Goal: Transaction & Acquisition: Book appointment/travel/reservation

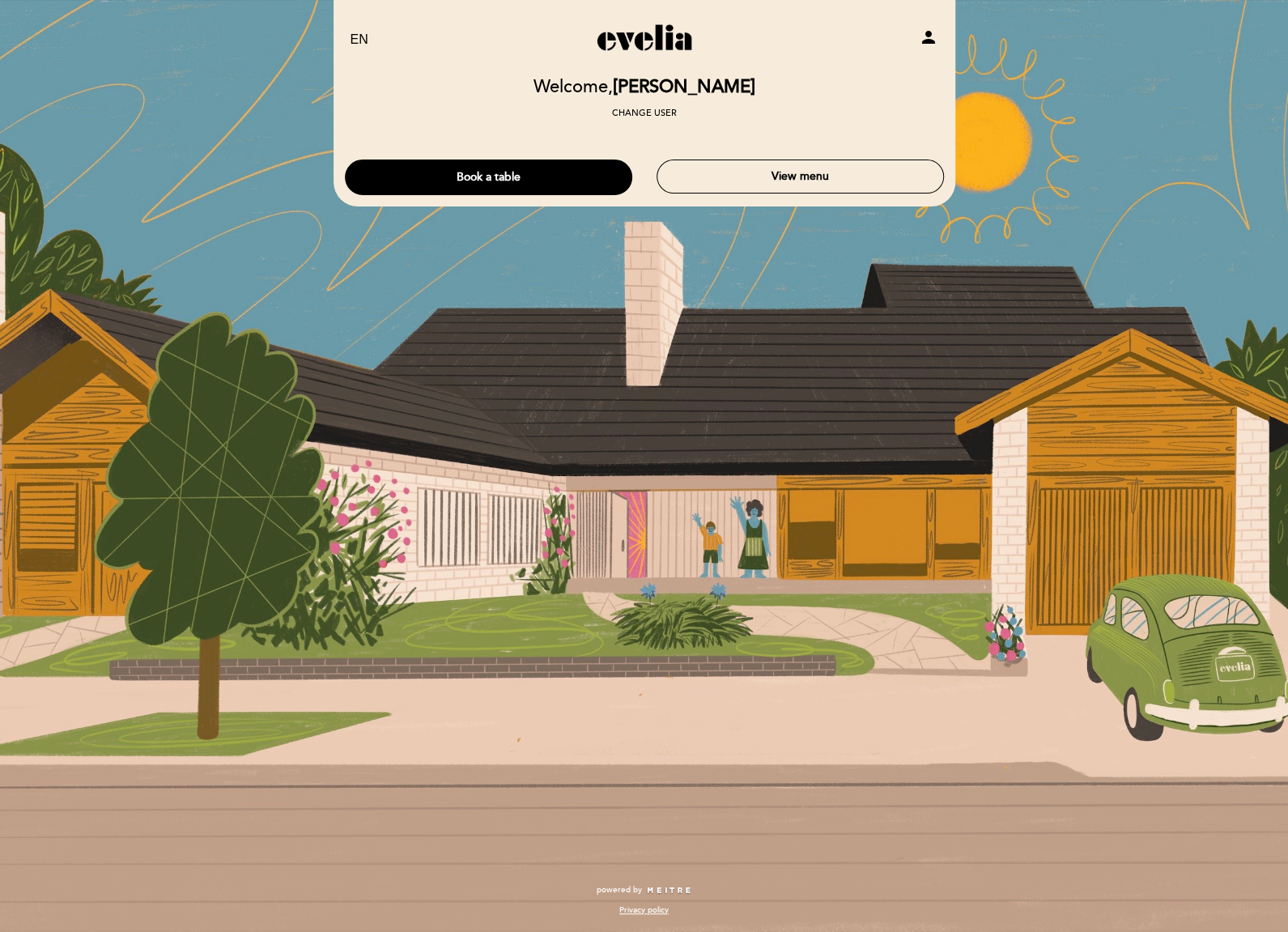
drag, startPoint x: 493, startPoint y: 172, endPoint x: 759, endPoint y: 213, distance: 269.1
click at [495, 173] on button "Book a table" at bounding box center [489, 177] width 288 height 36
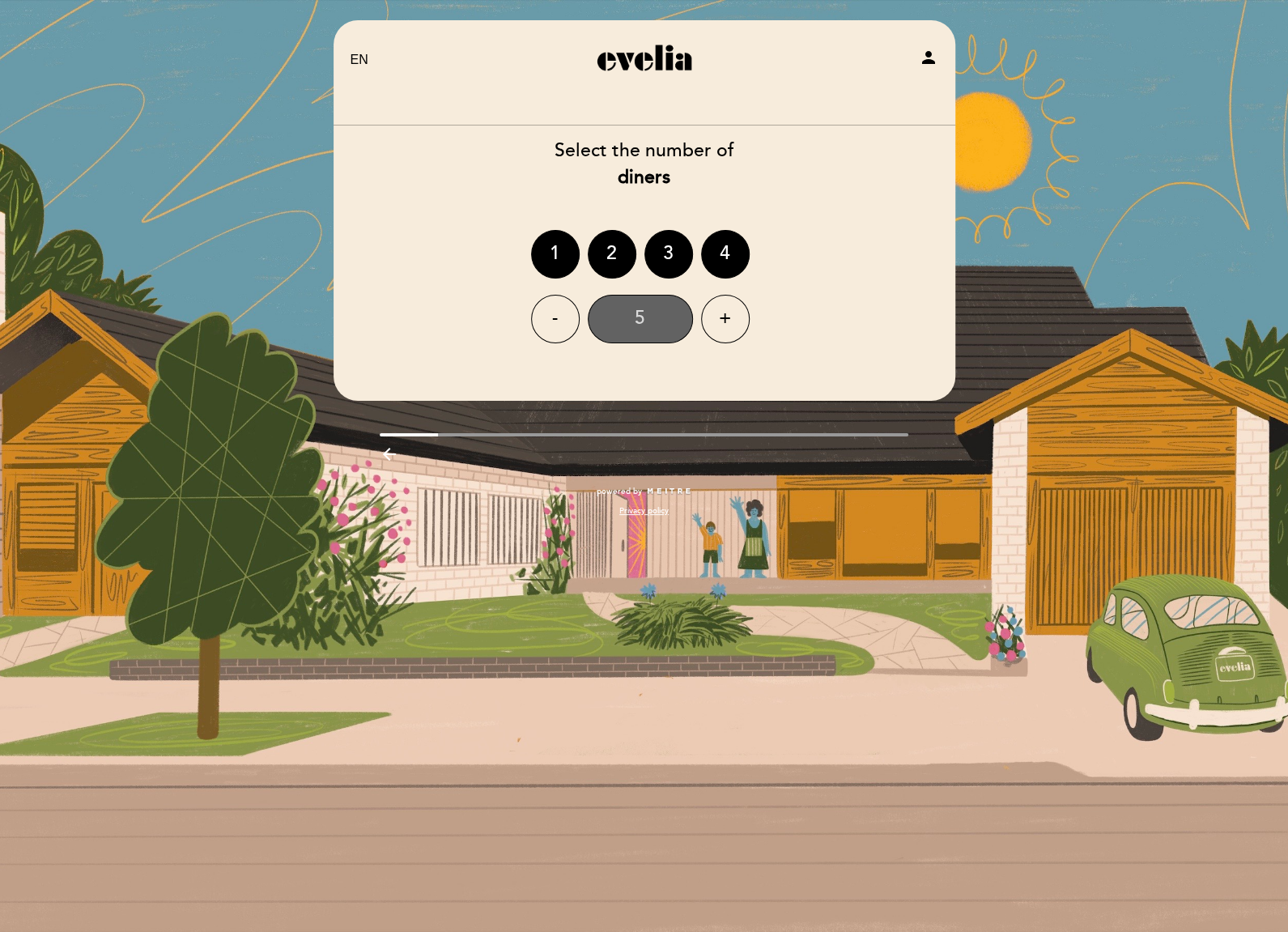
click at [650, 320] on div "5" at bounding box center [640, 319] width 105 height 48
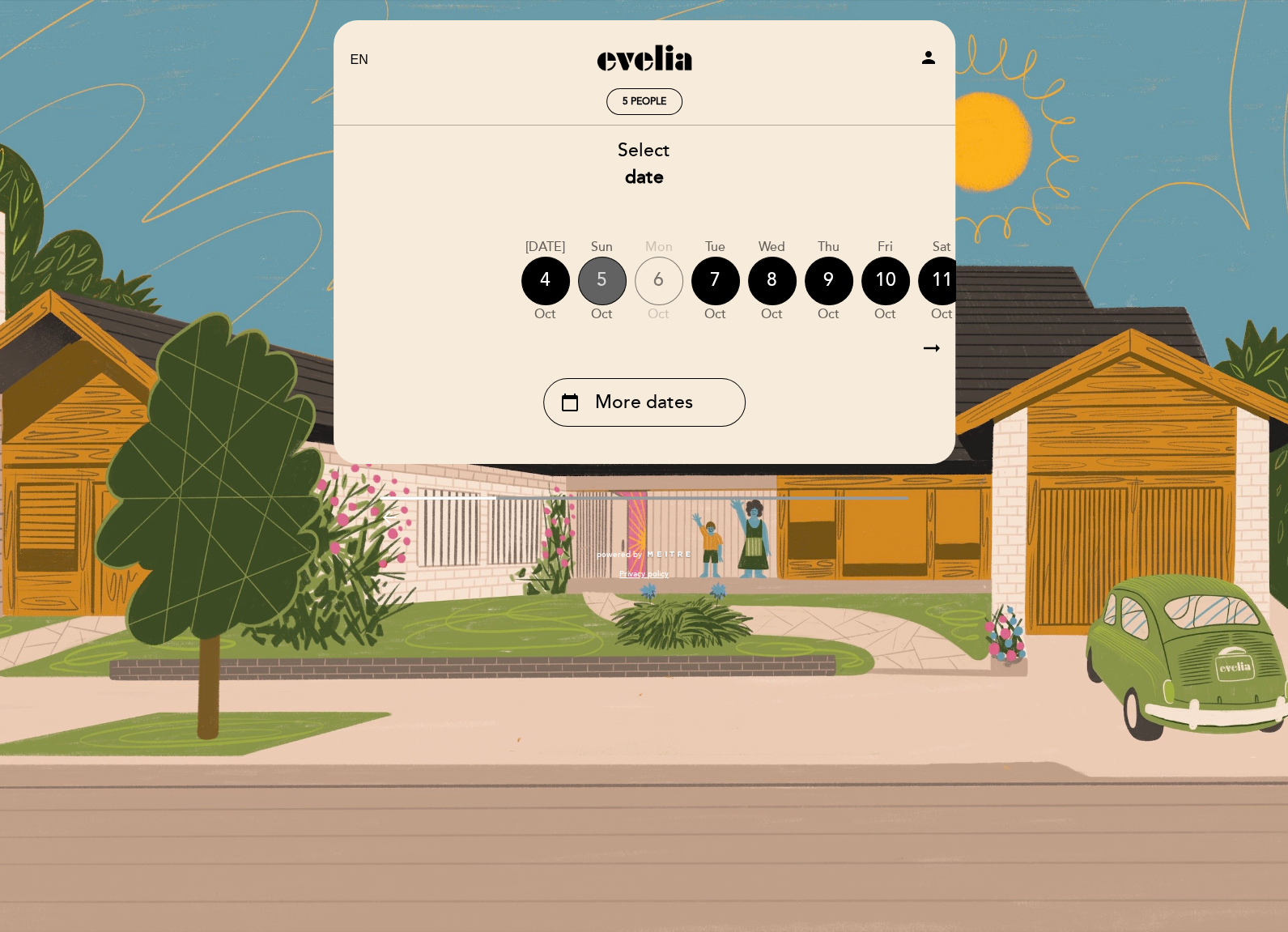
click at [602, 281] on div "5" at bounding box center [602, 281] width 48 height 48
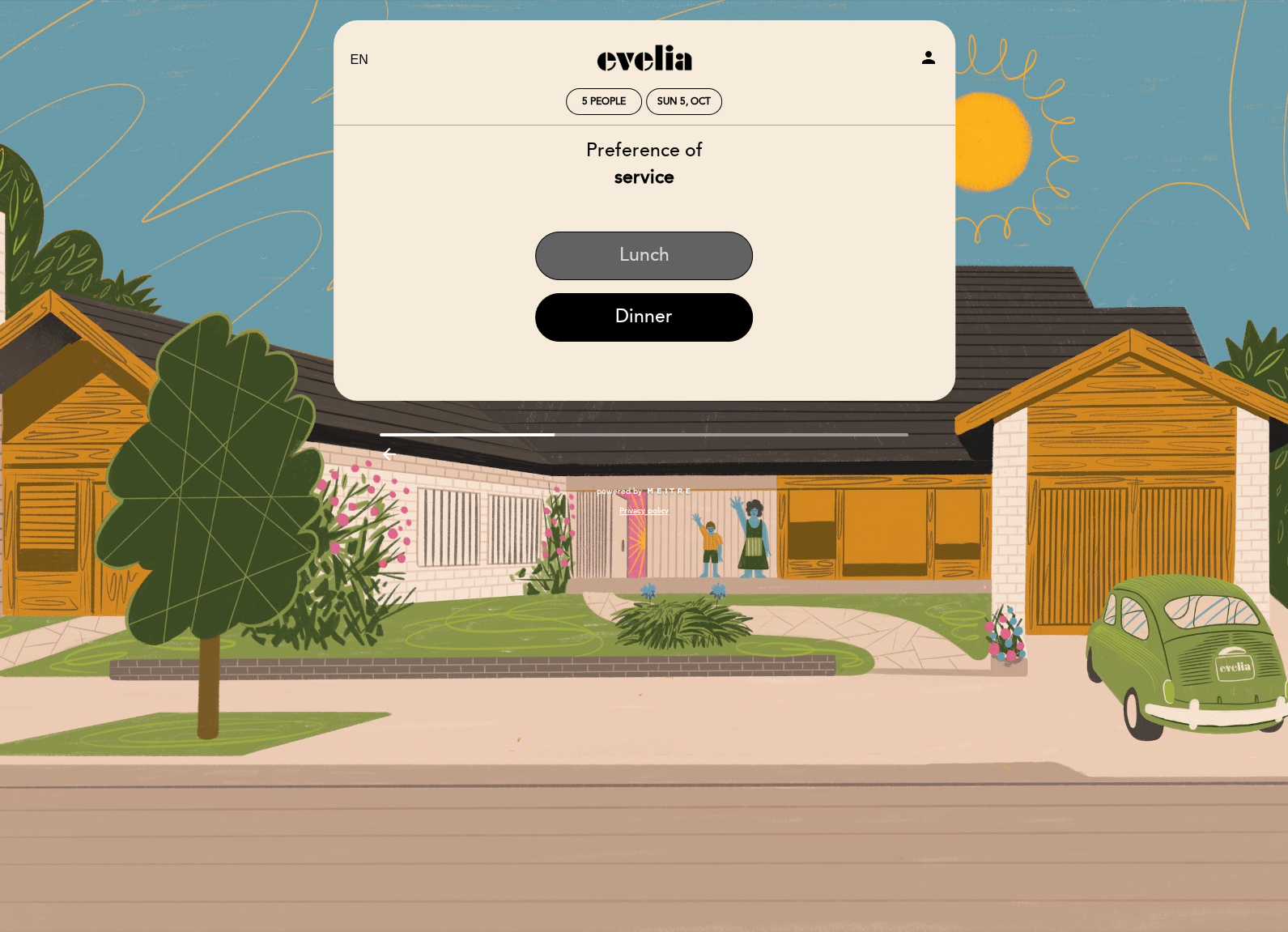
click at [635, 271] on button "Lunch" at bounding box center [644, 255] width 218 height 48
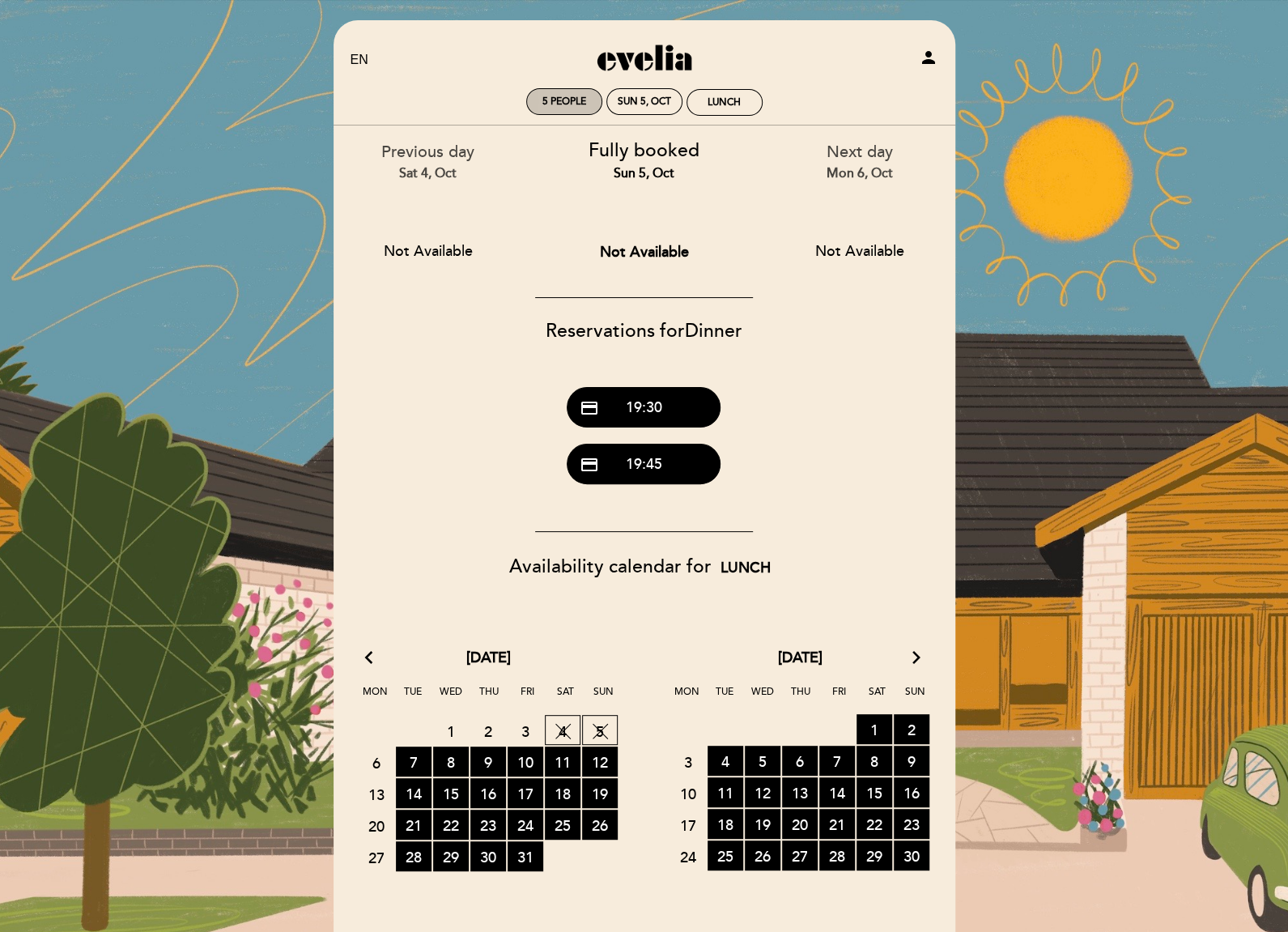
click at [570, 111] on div "5 people" at bounding box center [564, 102] width 75 height 25
select select "? undefined:undefined ?"
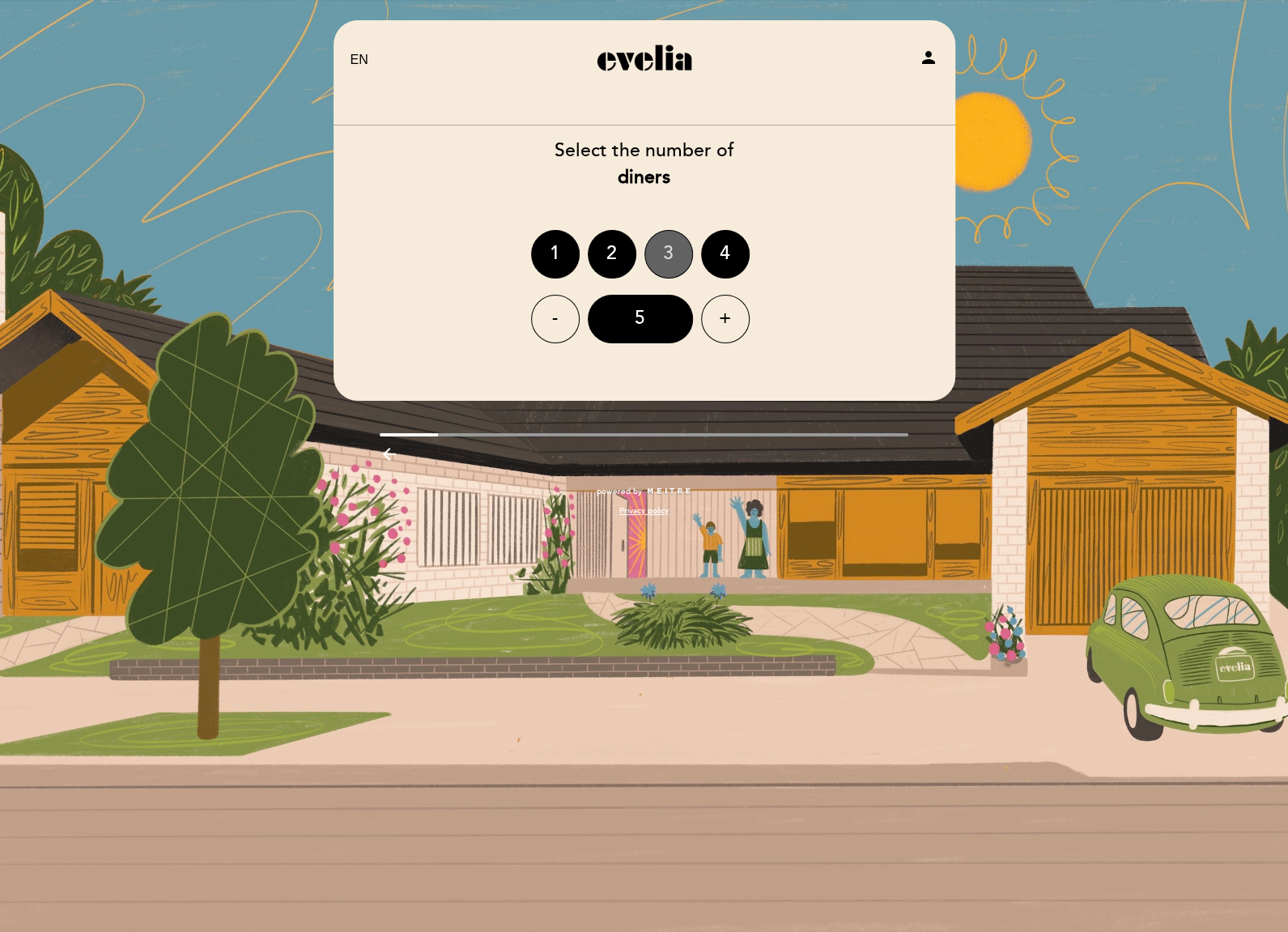
click at [684, 255] on div "3" at bounding box center [669, 254] width 48 height 48
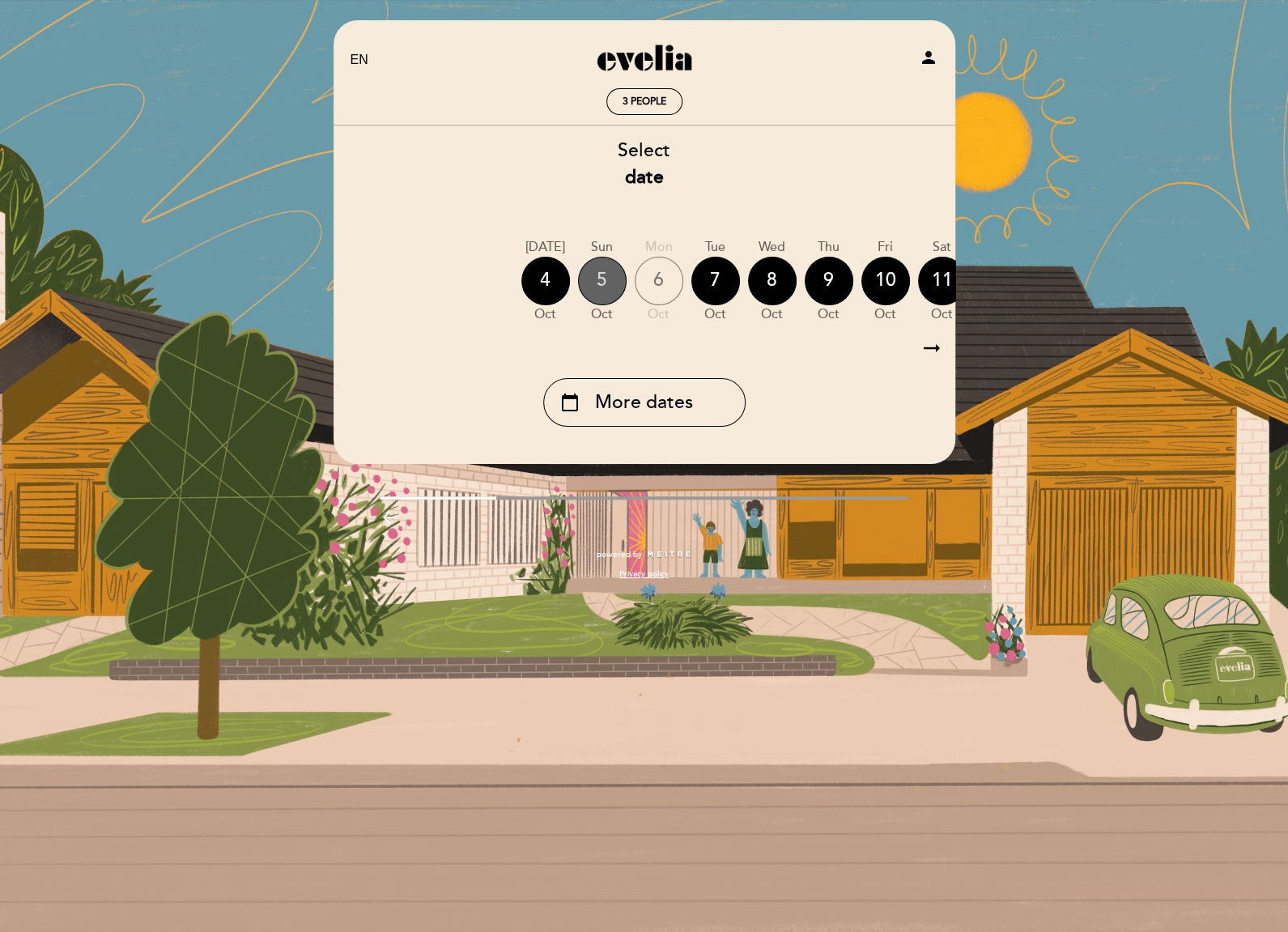
click at [613, 273] on div "5" at bounding box center [602, 281] width 48 height 48
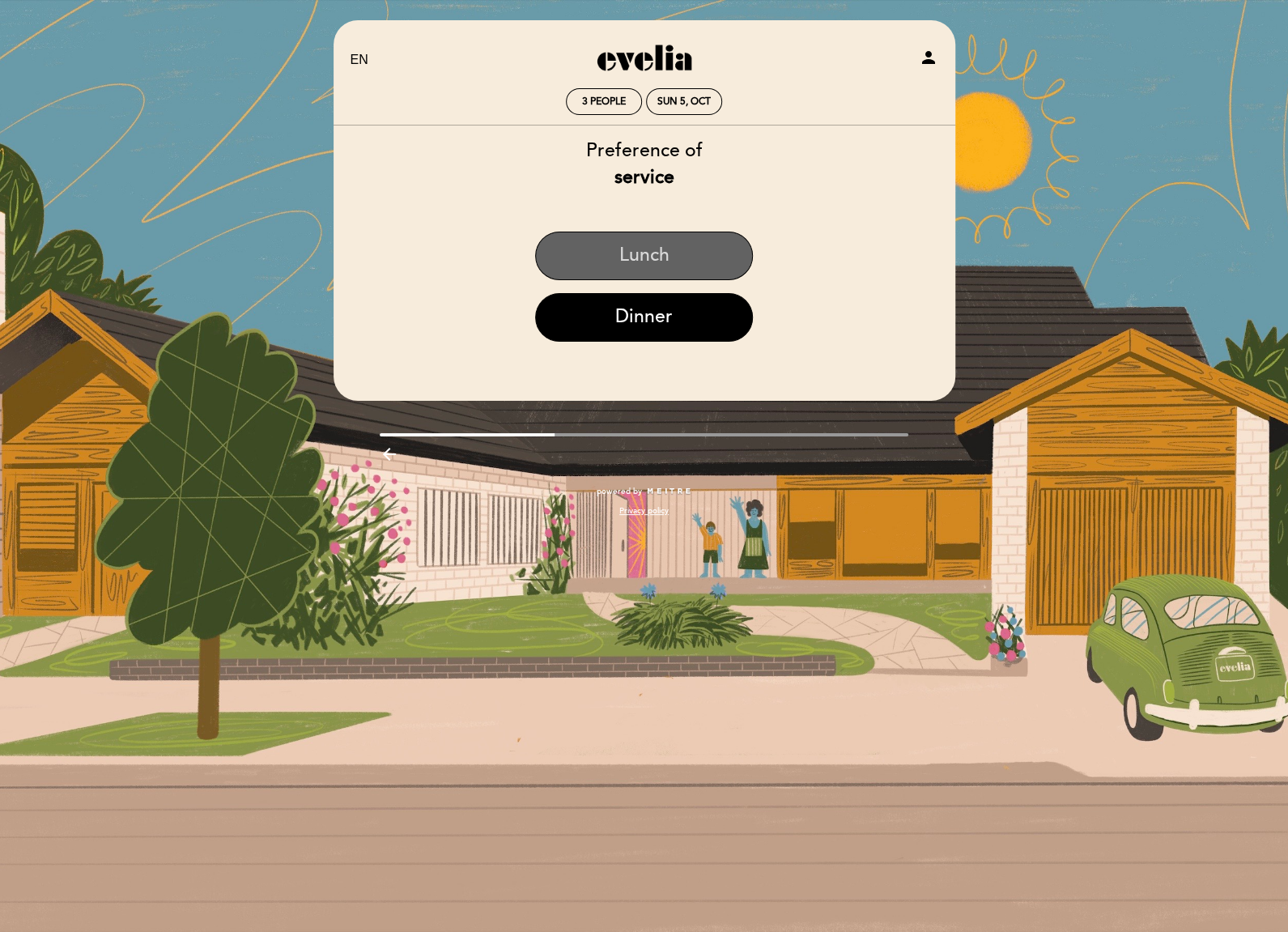
click at [613, 274] on button "Lunch" at bounding box center [644, 255] width 218 height 48
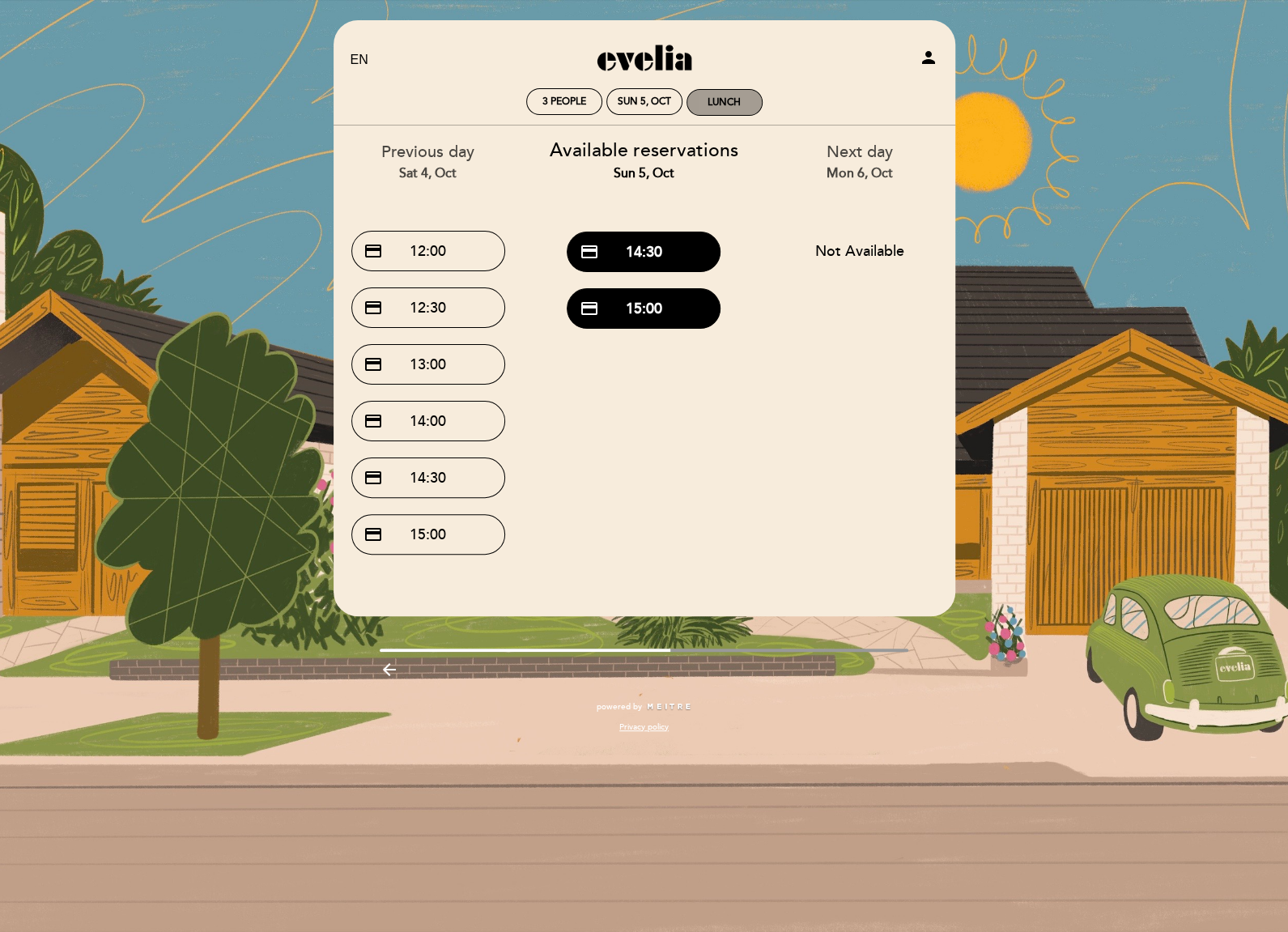
click at [739, 104] on div "Lunch" at bounding box center [725, 103] width 33 height 12
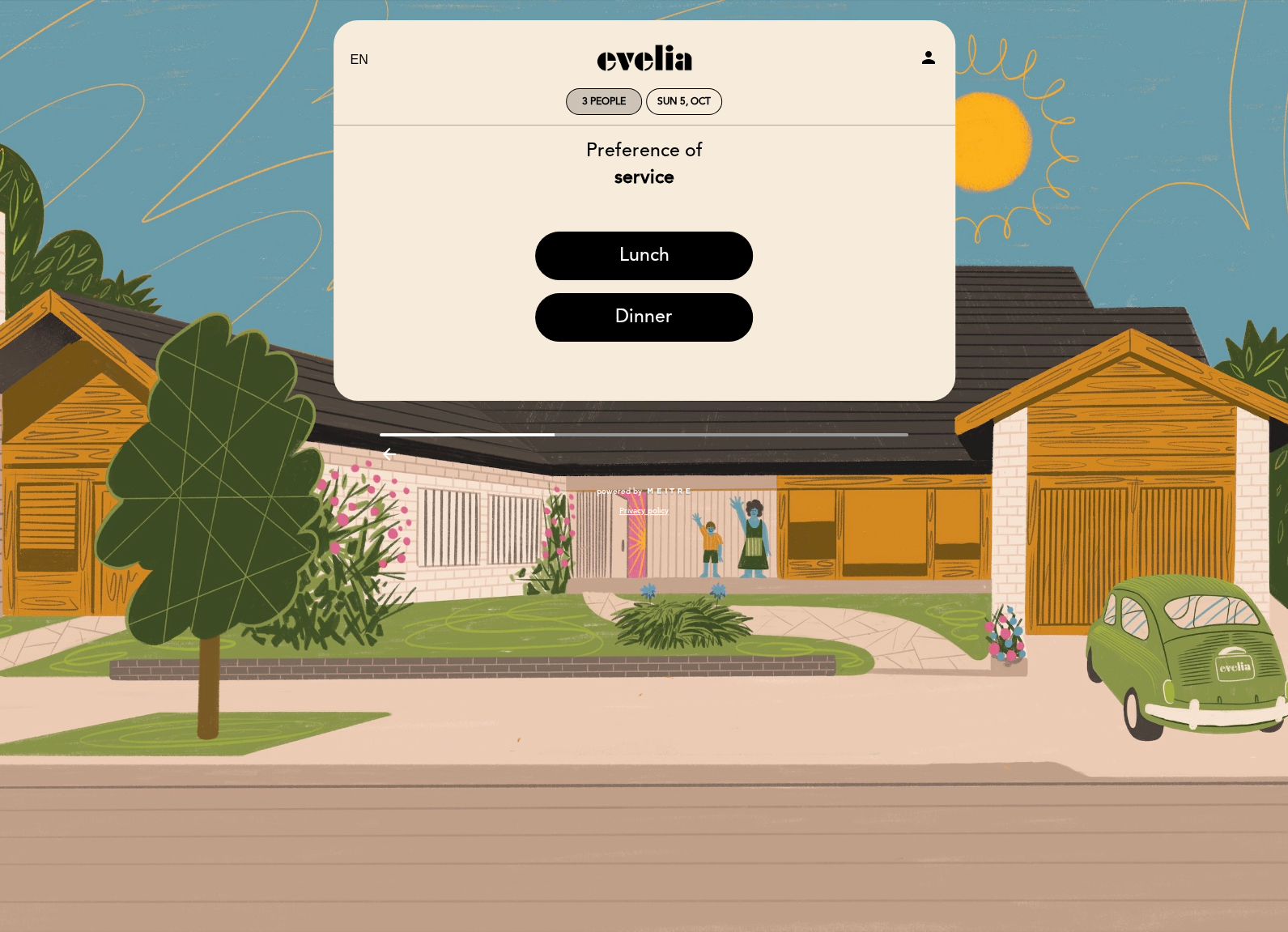
click at [610, 104] on span "3 people" at bounding box center [605, 102] width 44 height 12
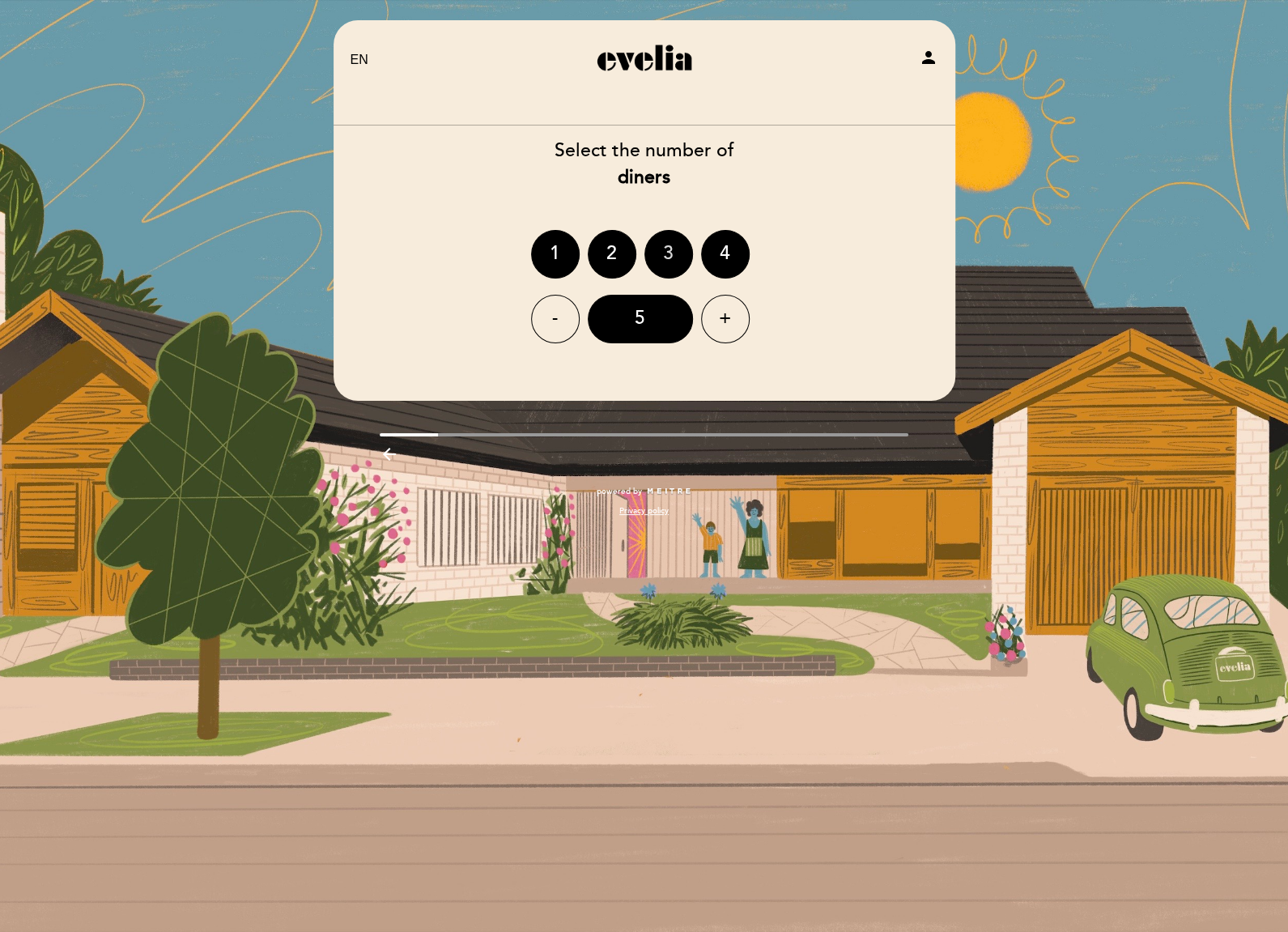
click at [665, 250] on div "3" at bounding box center [669, 254] width 48 height 48
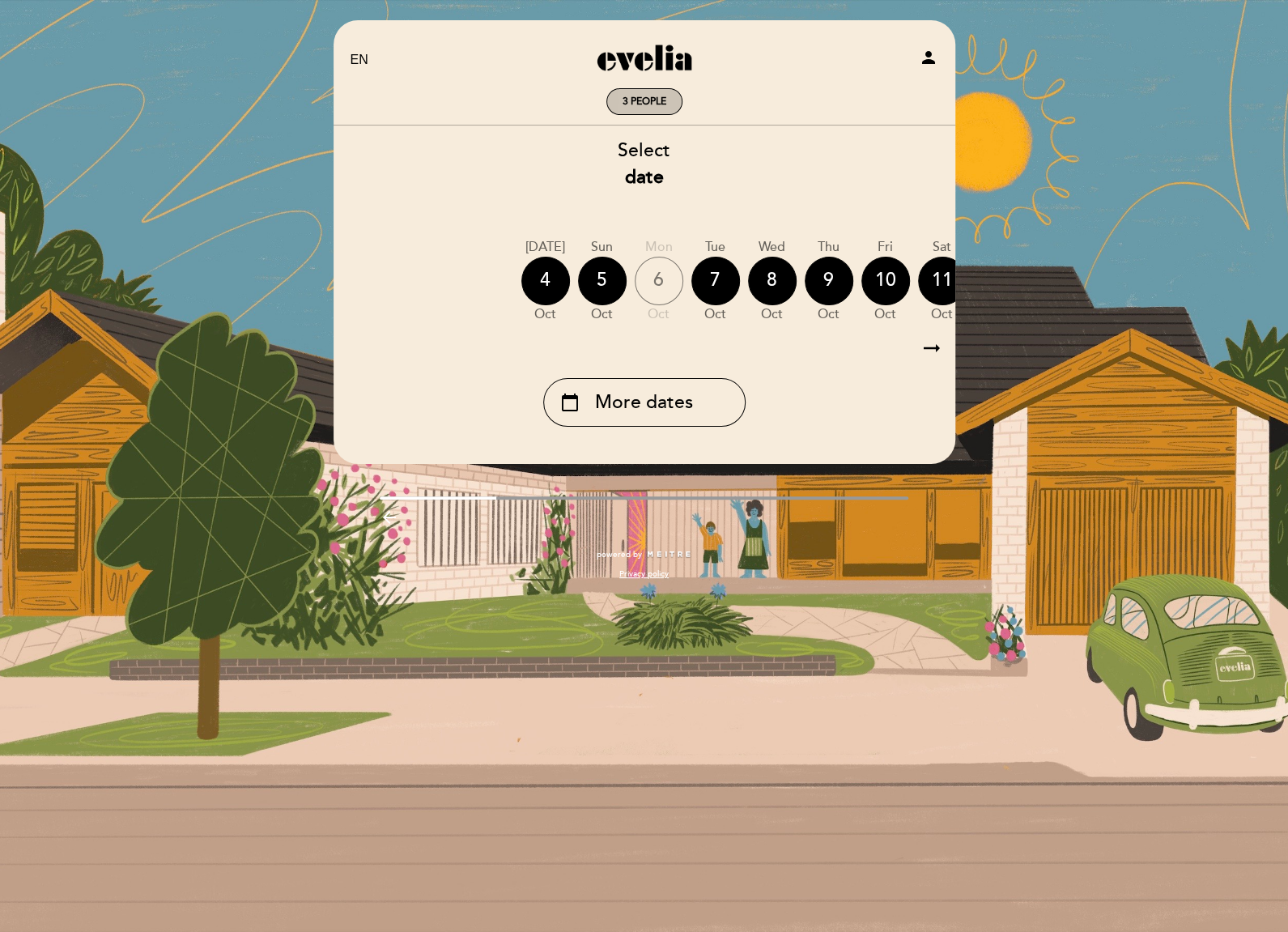
click at [634, 105] on span "3 people" at bounding box center [645, 102] width 44 height 12
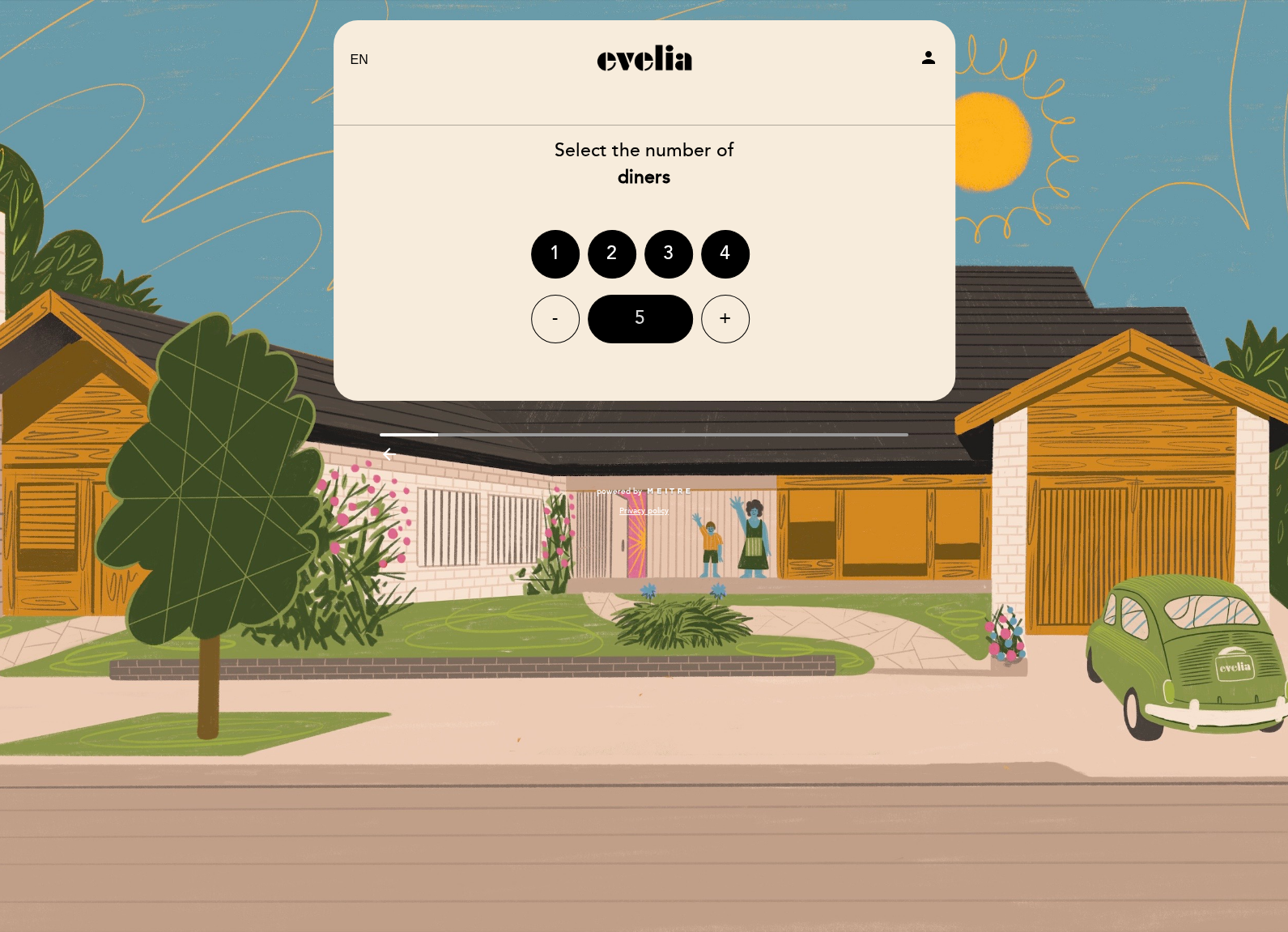
click at [655, 319] on div "5" at bounding box center [640, 319] width 105 height 48
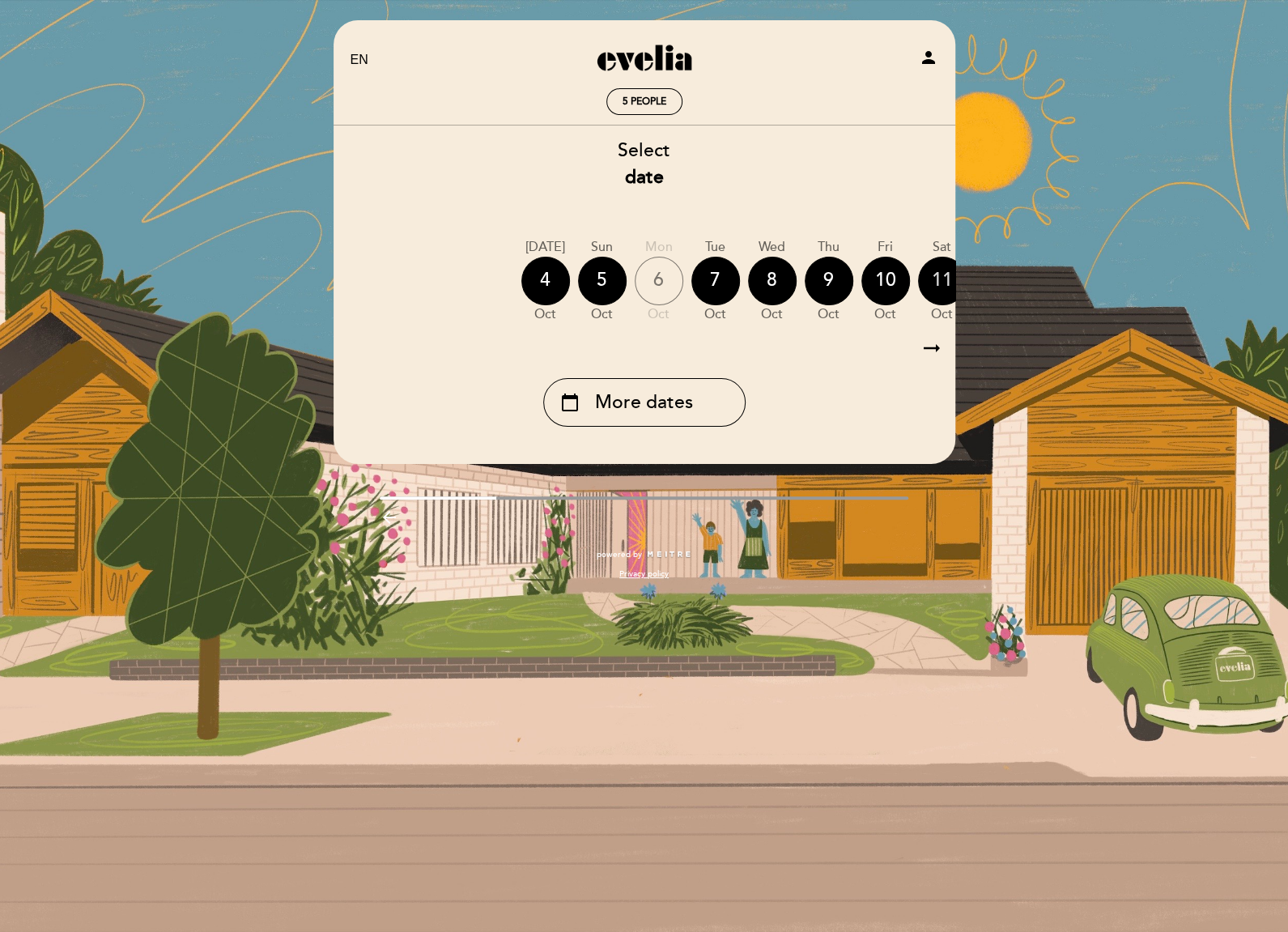
click at [934, 288] on div "11" at bounding box center [942, 281] width 48 height 48
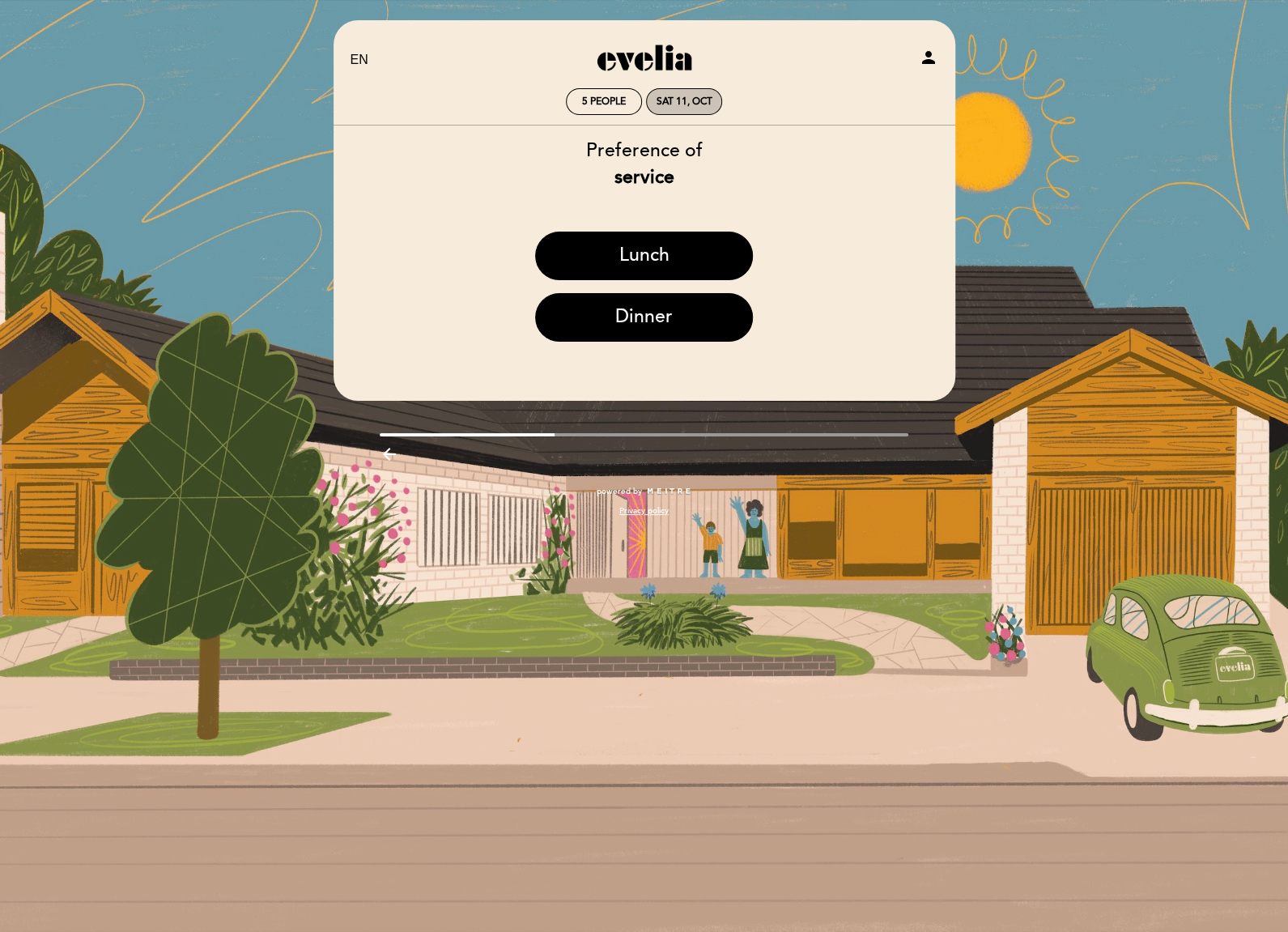
click at [698, 95] on div "Sat 11, Oct" at bounding box center [683, 102] width 76 height 26
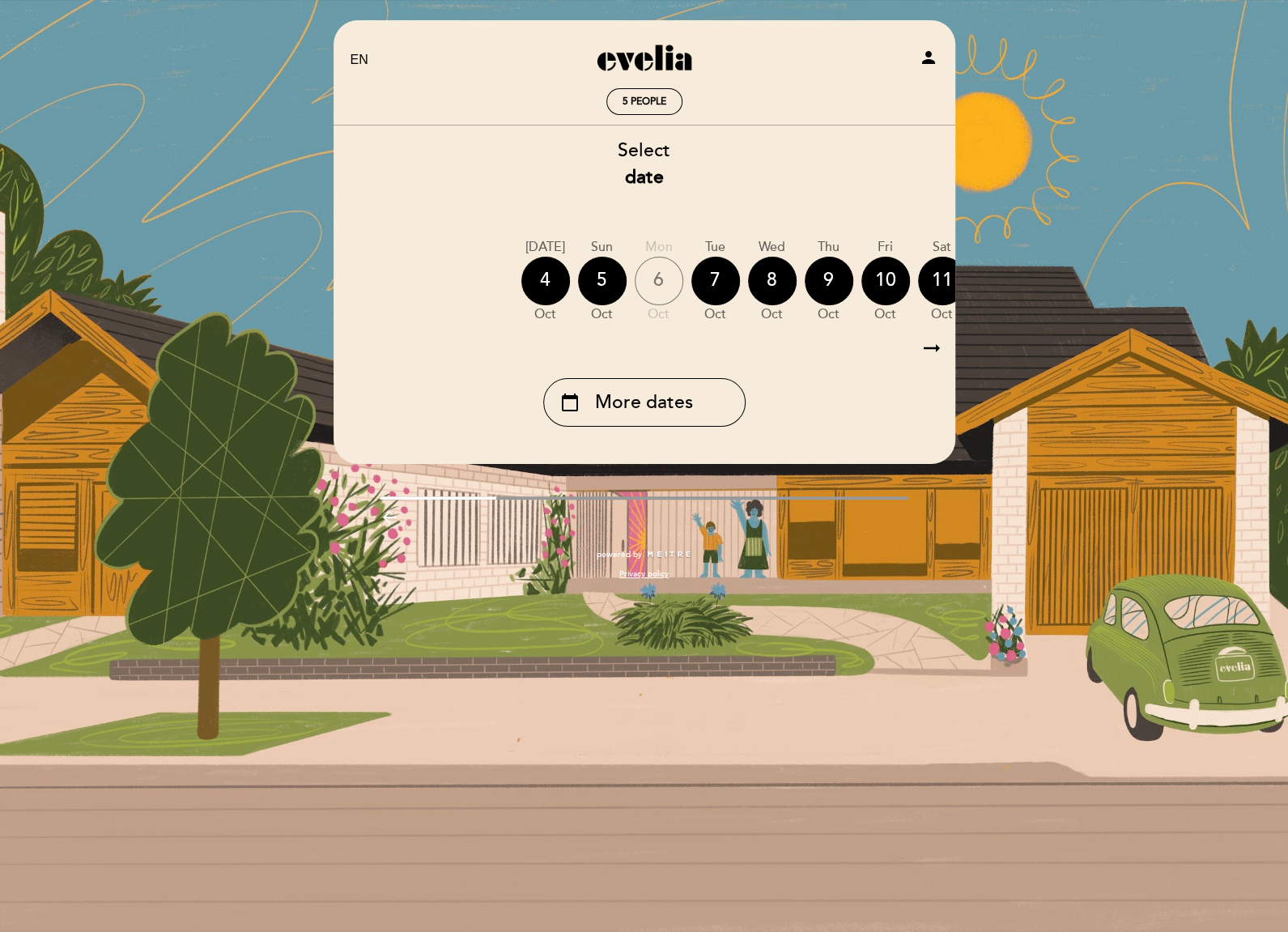
click at [928, 346] on icon "arrow_right_alt" at bounding box center [932, 348] width 25 height 35
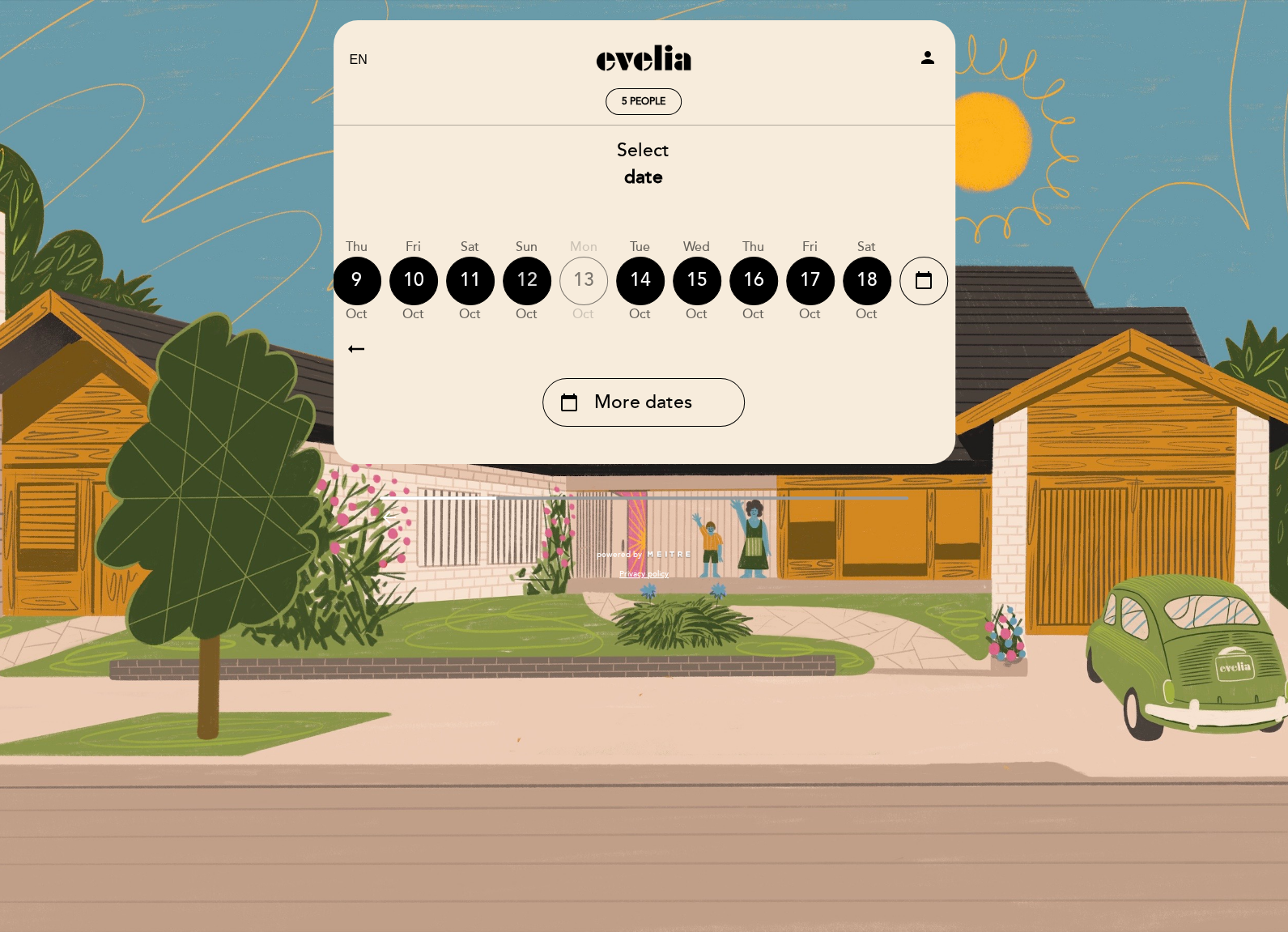
scroll to position [0, 472]
click at [531, 281] on div "12" at bounding box center [526, 281] width 48 height 48
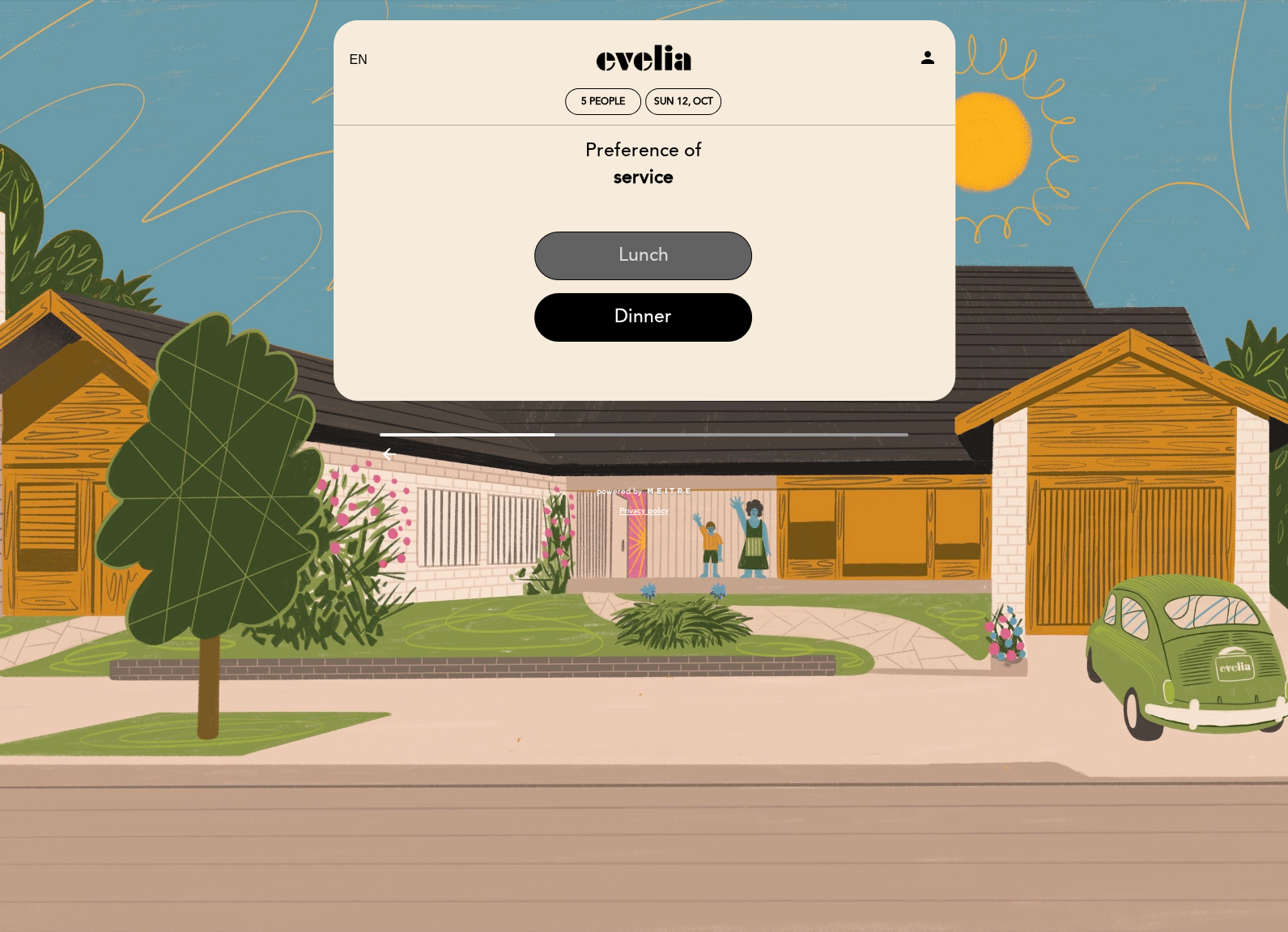
click at [662, 260] on button "Lunch" at bounding box center [643, 255] width 218 height 48
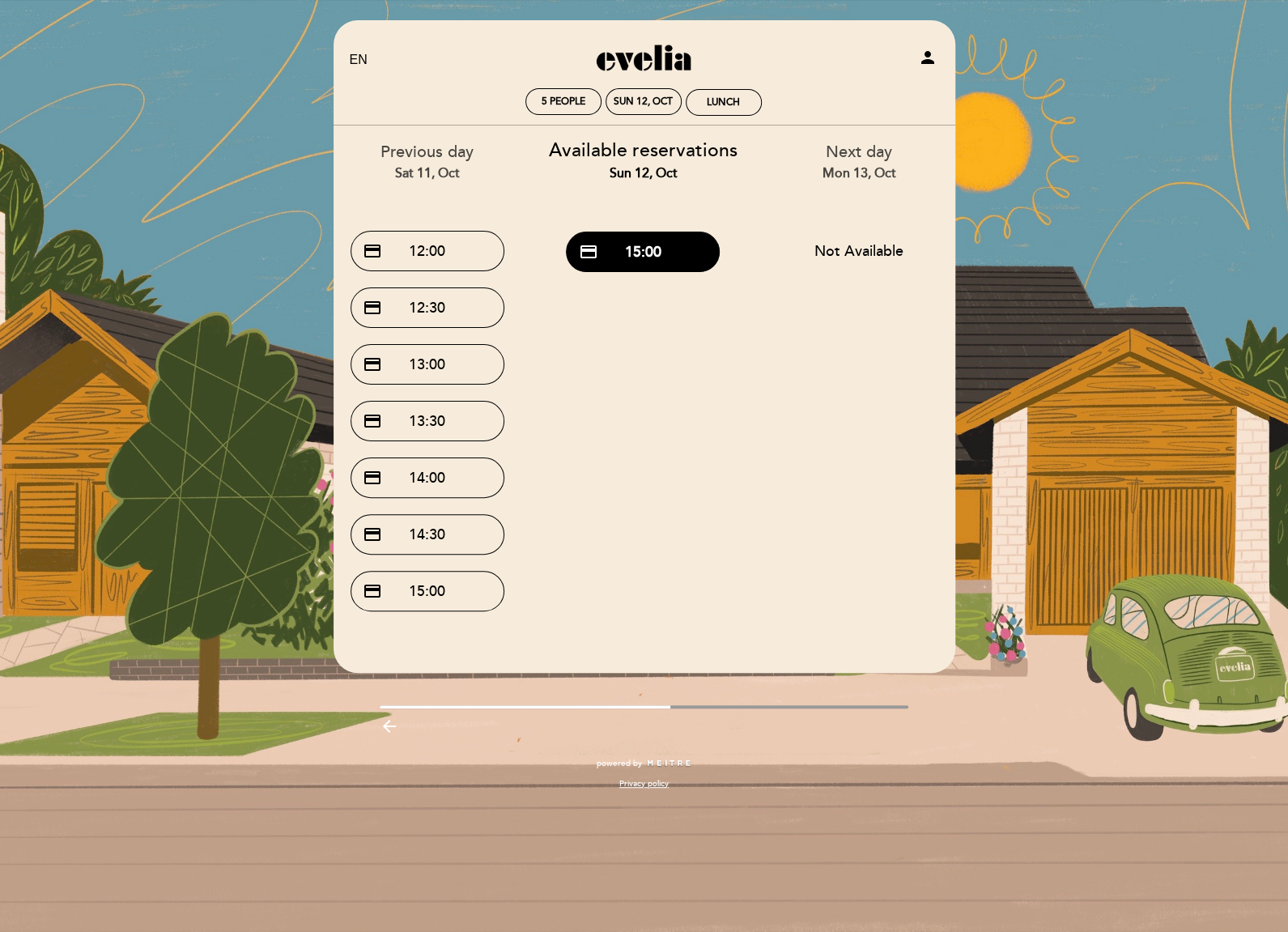
click at [689, 466] on div "Previous day Sat 11, Oct credit_card 12:00 credit_card 12:30 credit_card 13:00 …" at bounding box center [644, 372] width 648 height 494
click at [654, 102] on div "Sun 12, Oct" at bounding box center [643, 102] width 59 height 12
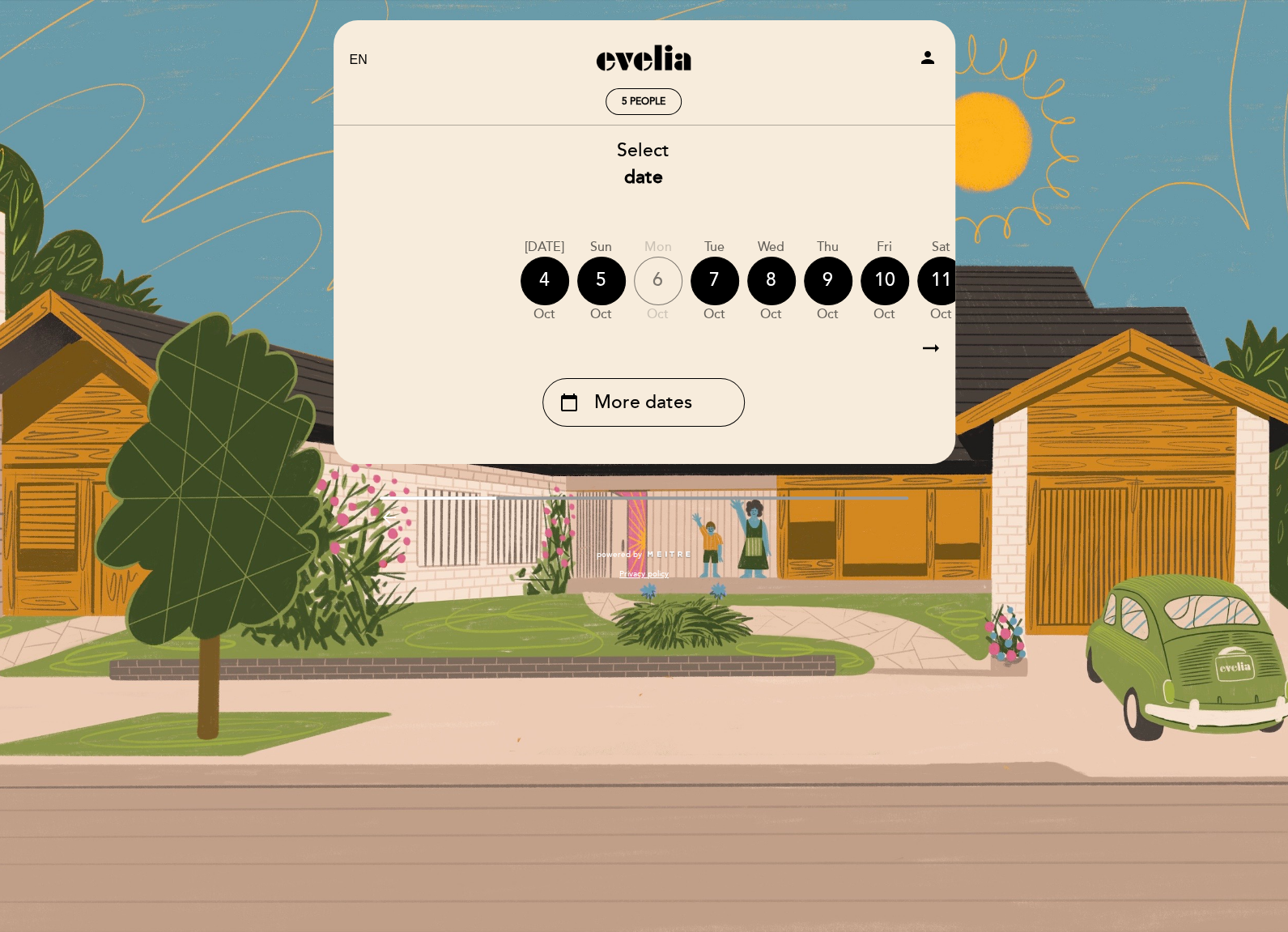
click at [933, 348] on icon "arrow_right_alt" at bounding box center [932, 348] width 25 height 35
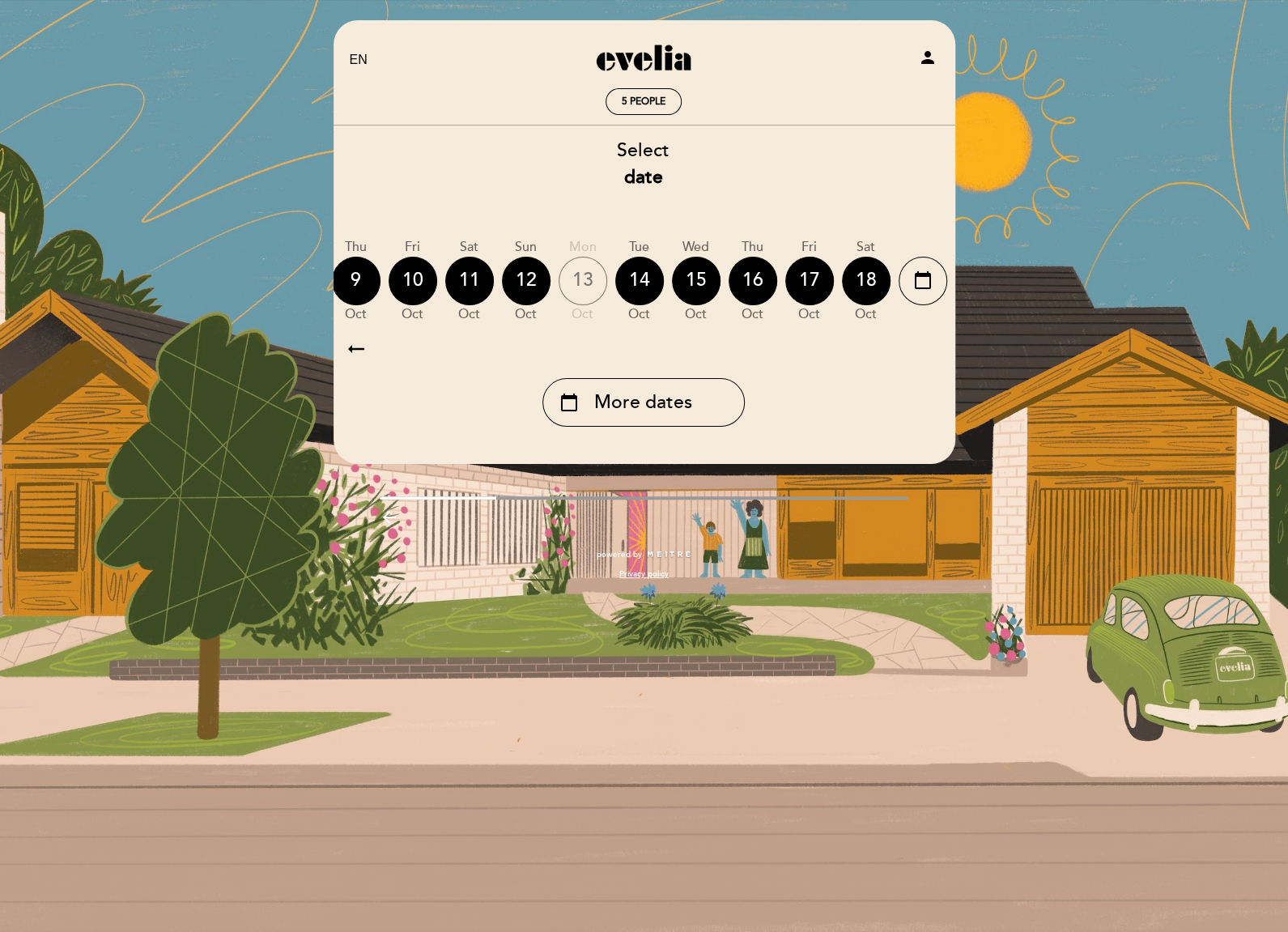
click at [933, 351] on icon "arrow_right_alt" at bounding box center [932, 348] width 25 height 35
click at [869, 272] on div "18" at bounding box center [866, 281] width 48 height 48
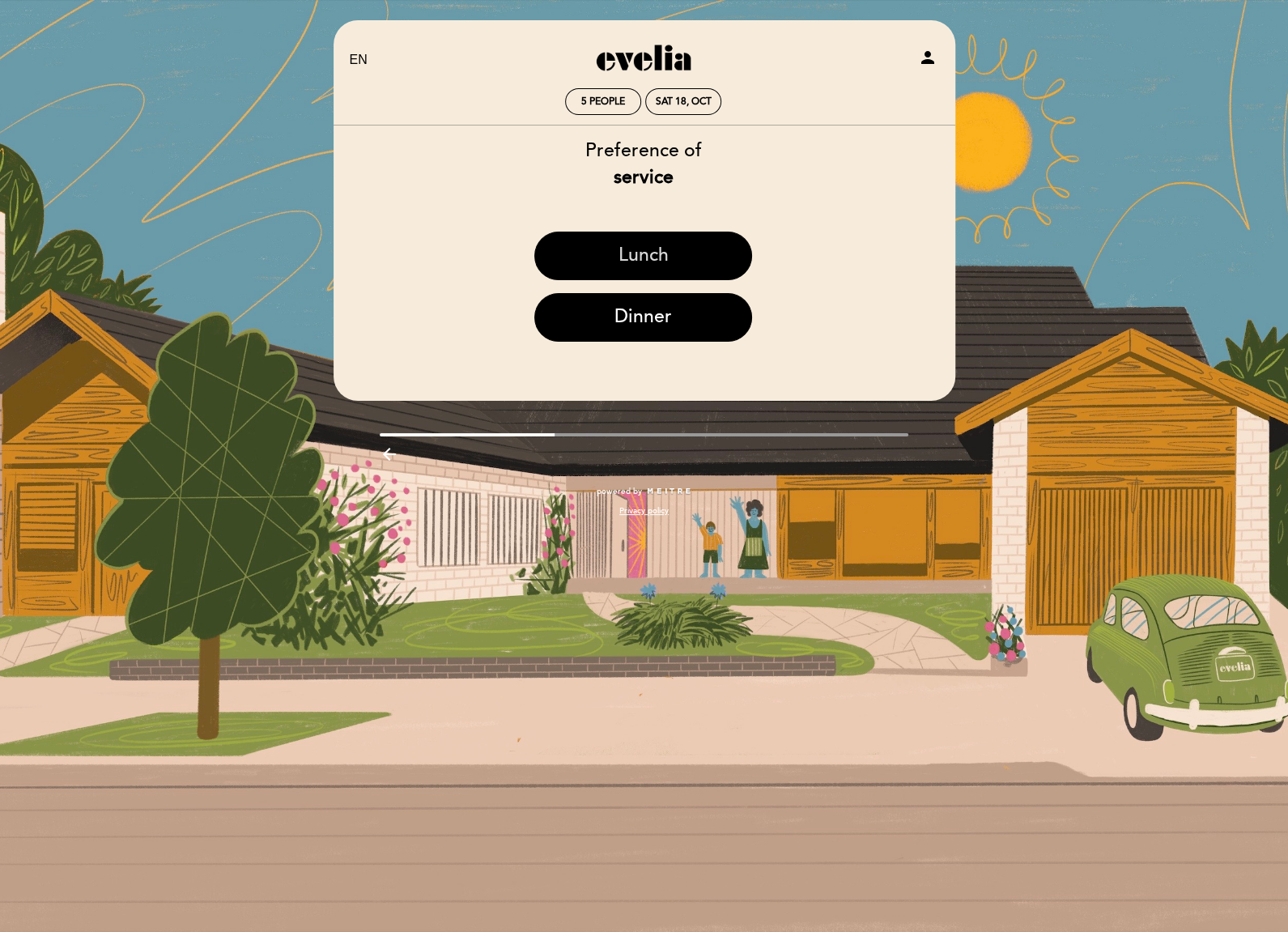
click at [669, 255] on button "Lunch" at bounding box center [643, 255] width 218 height 48
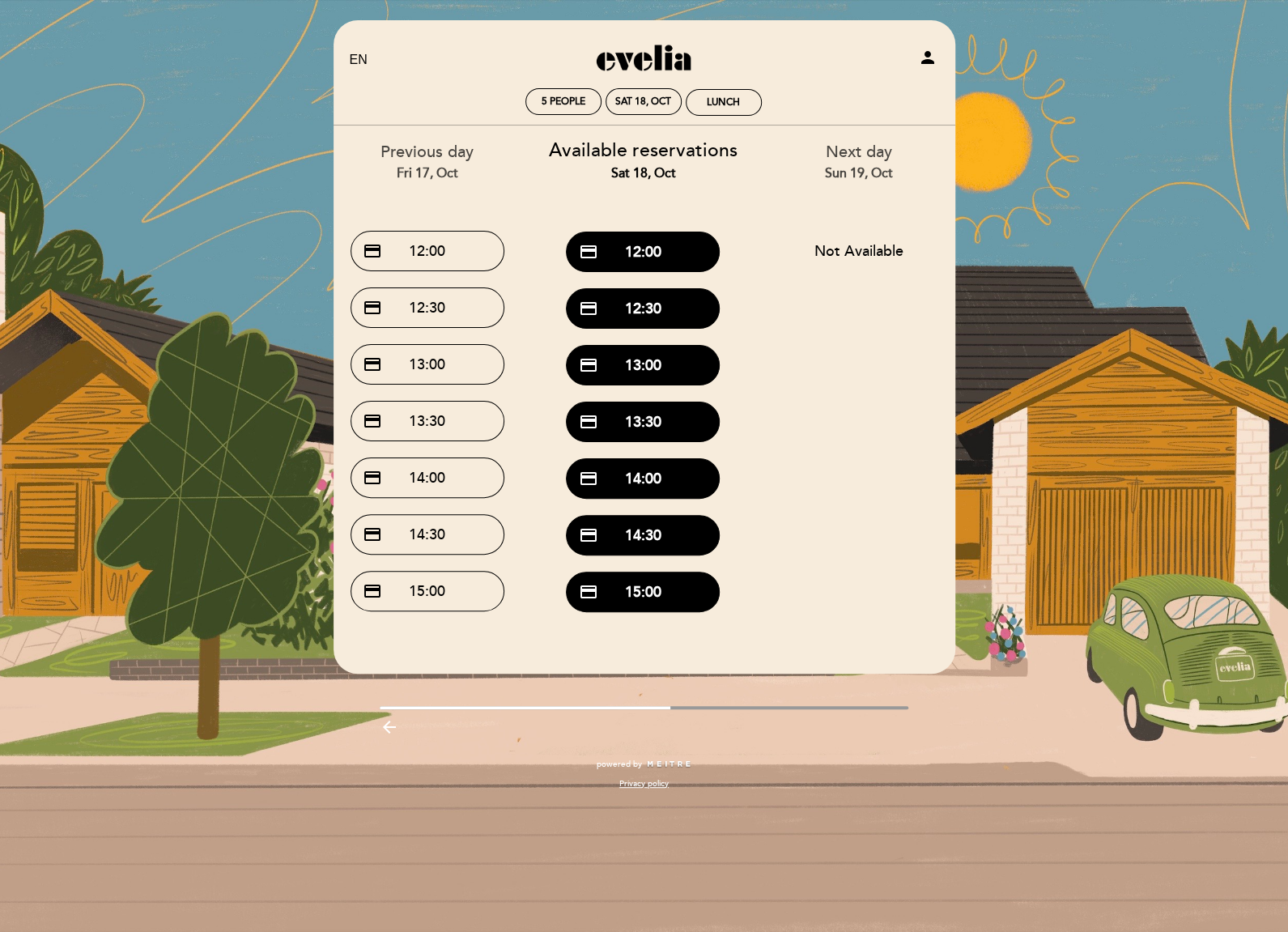
click at [1015, 260] on div "EN ES PT [GEOGRAPHIC_DATA] person 5 people Sat 18, Oct Lunch Welcome Welcome, […" at bounding box center [644, 466] width 1288 height 932
click at [1064, 70] on div "EN ES PT [GEOGRAPHIC_DATA] person 5 people Sat 18, Oct Lunch Welcome Welcome, […" at bounding box center [644, 466] width 1288 height 932
